Goal: Check status

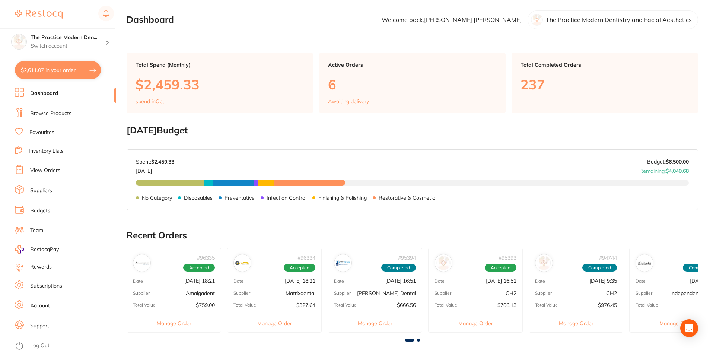
click at [37, 175] on li "View Orders" at bounding box center [65, 170] width 101 height 11
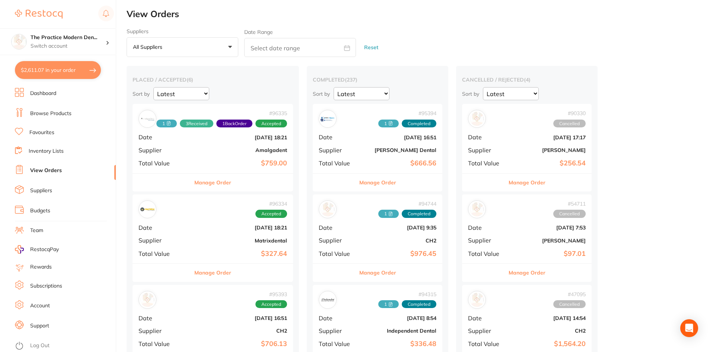
click at [248, 149] on b "Amalgadent" at bounding box center [239, 150] width 95 height 6
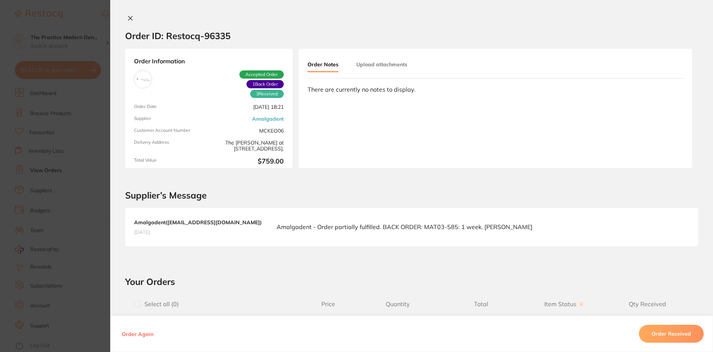
click at [388, 69] on button "Upload attachments" at bounding box center [382, 64] width 51 height 13
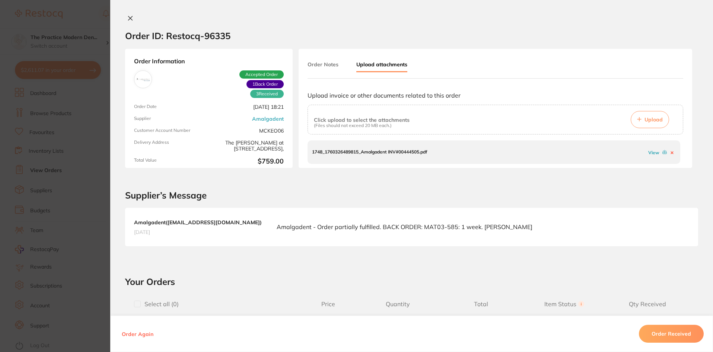
click at [671, 153] on icon at bounding box center [672, 153] width 2 height 2
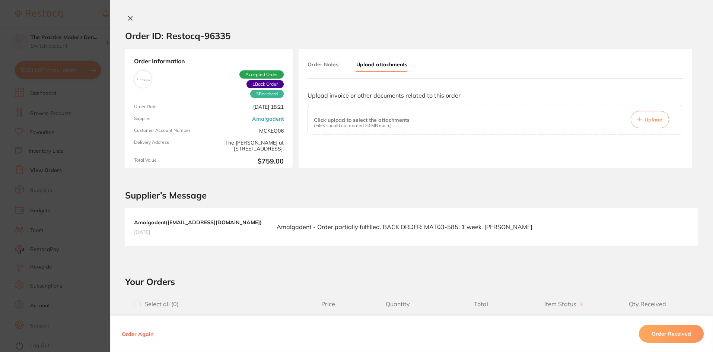
click at [658, 119] on span "Upload" at bounding box center [654, 119] width 18 height 7
click at [654, 117] on span "Upload" at bounding box center [654, 119] width 18 height 7
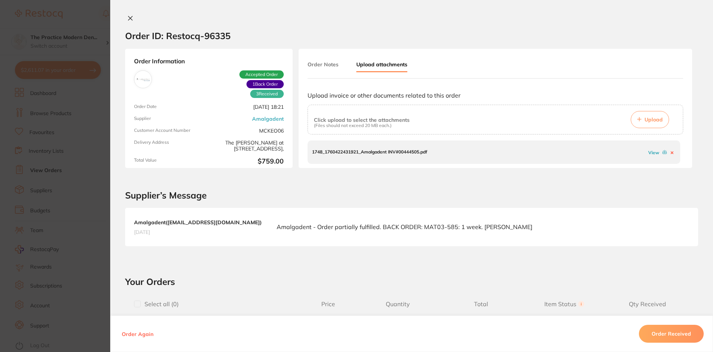
click at [67, 163] on section "Order ID: Restocq- 96335 Order Information 3 Received 1 Back Order Accepted Ord…" at bounding box center [356, 176] width 713 height 352
